Goal: Information Seeking & Learning: Learn about a topic

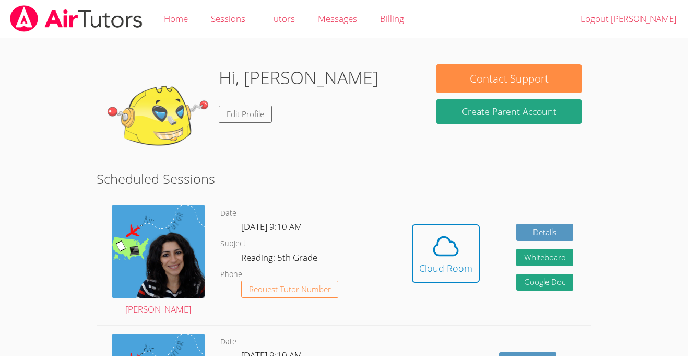
click at [260, 261] on dd "Reading: 5th Grade" at bounding box center [280, 259] width 78 height 18
click at [415, 249] on button "Cloud Room" at bounding box center [446, 253] width 68 height 58
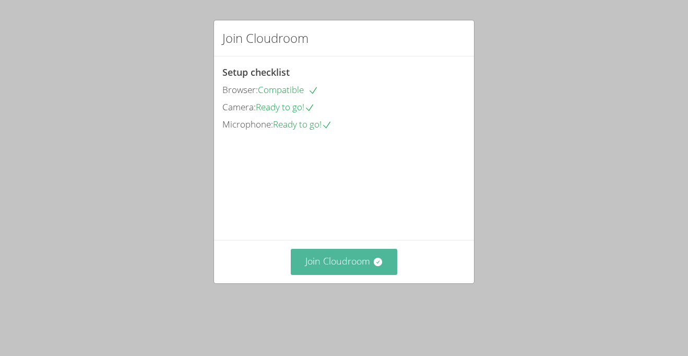
click at [333, 269] on button "Join Cloudroom" at bounding box center [344, 262] width 107 height 26
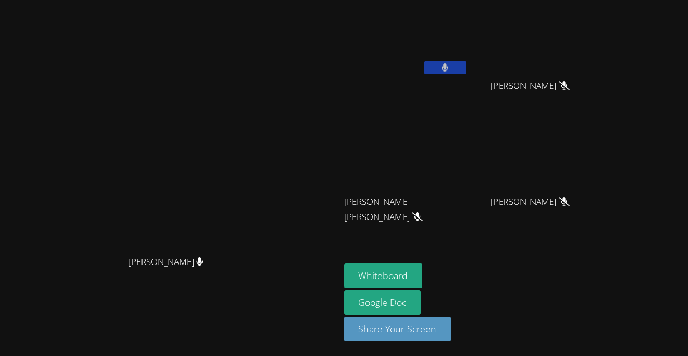
click at [466, 72] on button at bounding box center [446, 67] width 42 height 13
click at [423, 272] on button "Whiteboard" at bounding box center [383, 275] width 79 height 25
click at [466, 69] on button at bounding box center [446, 67] width 42 height 13
click at [597, 20] on video at bounding box center [535, 39] width 124 height 70
click at [570, 79] on span "[PERSON_NAME]" at bounding box center [530, 85] width 79 height 15
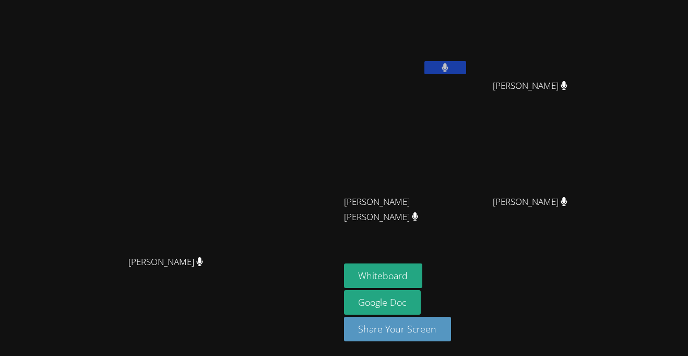
click at [466, 72] on button at bounding box center [446, 67] width 42 height 13
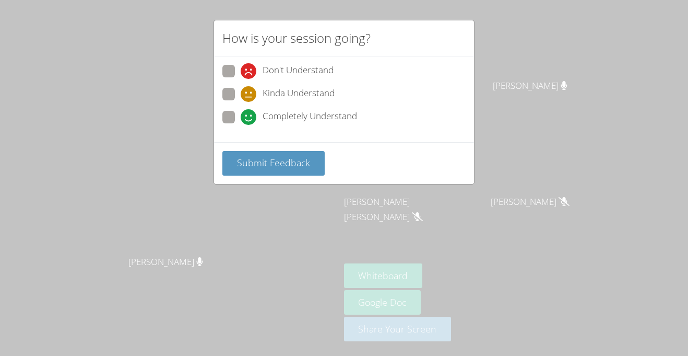
click at [319, 116] on span "Completely Understand" at bounding box center [310, 117] width 95 height 16
click at [250, 116] on input "Completely Understand" at bounding box center [245, 115] width 9 height 9
radio input "true"
click at [295, 174] on button "Submit Feedback" at bounding box center [273, 163] width 102 height 25
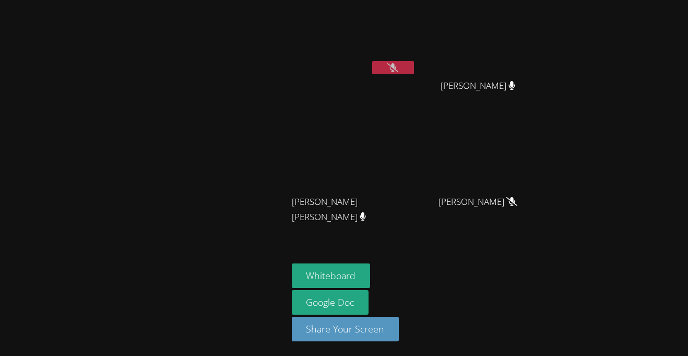
click at [387, 69] on icon at bounding box center [392, 67] width 11 height 9
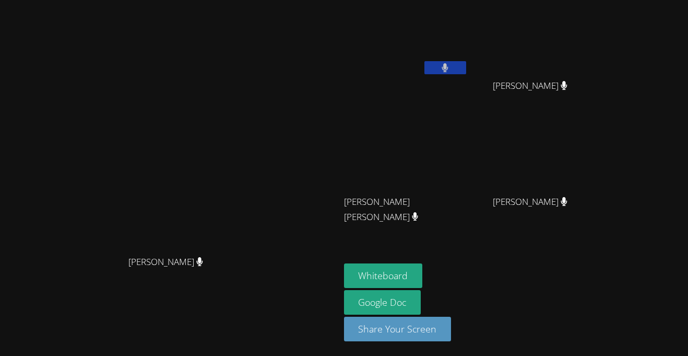
click at [463, 69] on button at bounding box center [446, 67] width 42 height 13
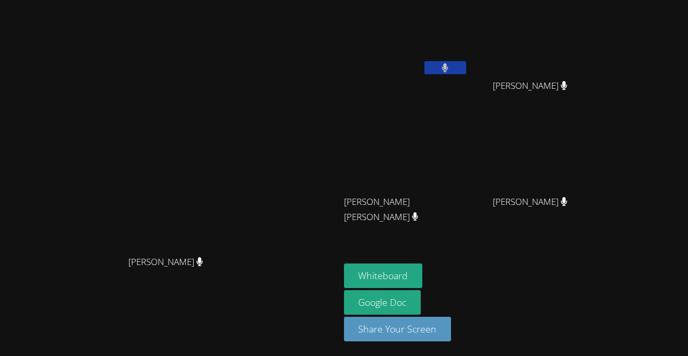
click at [466, 61] on button at bounding box center [446, 67] width 42 height 13
click at [466, 66] on button at bounding box center [446, 67] width 42 height 13
